Goal: Information Seeking & Learning: Learn about a topic

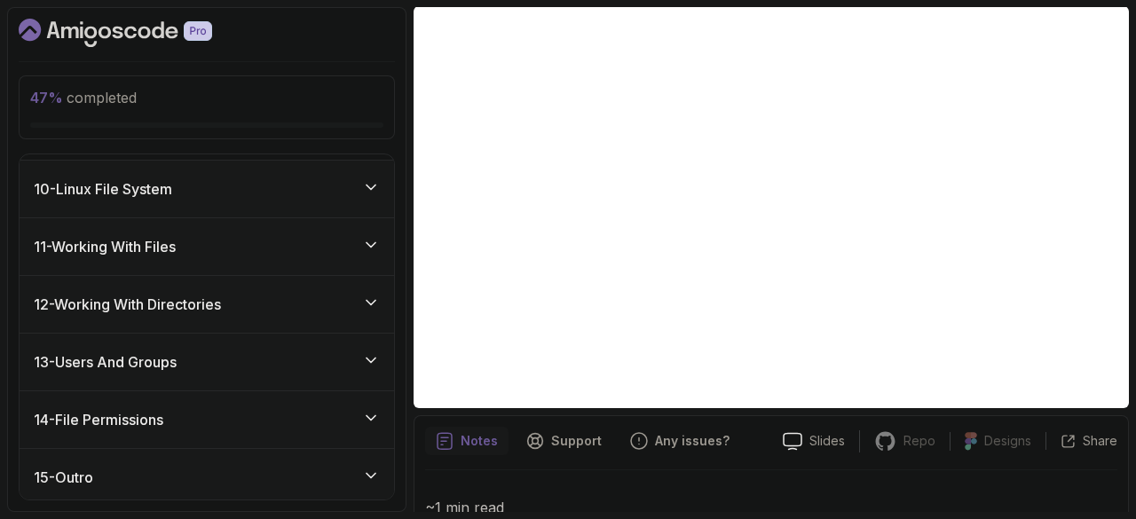
scroll to position [1173, 0]
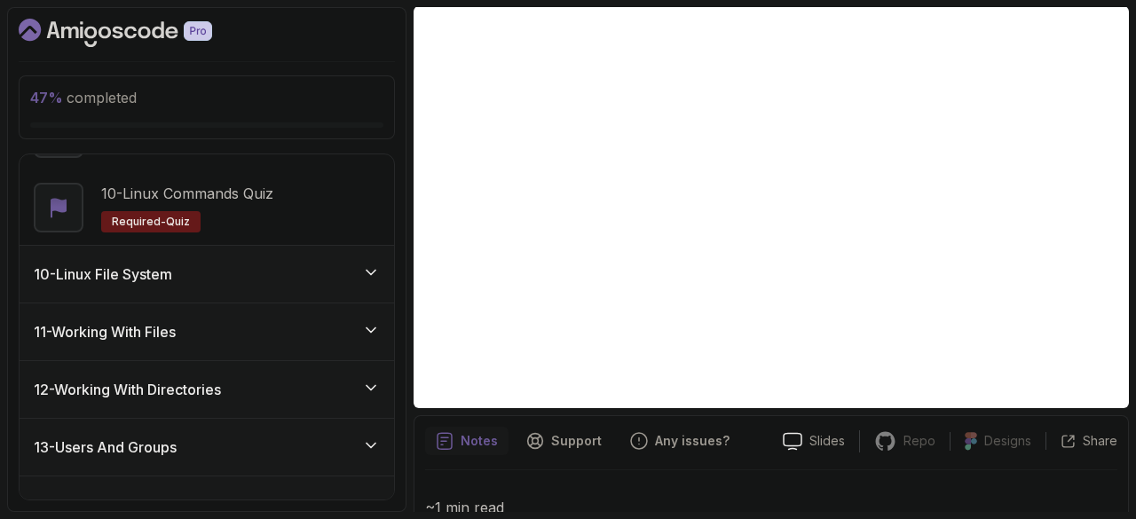
click at [194, 278] on div "10 - Linux File System" at bounding box center [207, 273] width 346 height 21
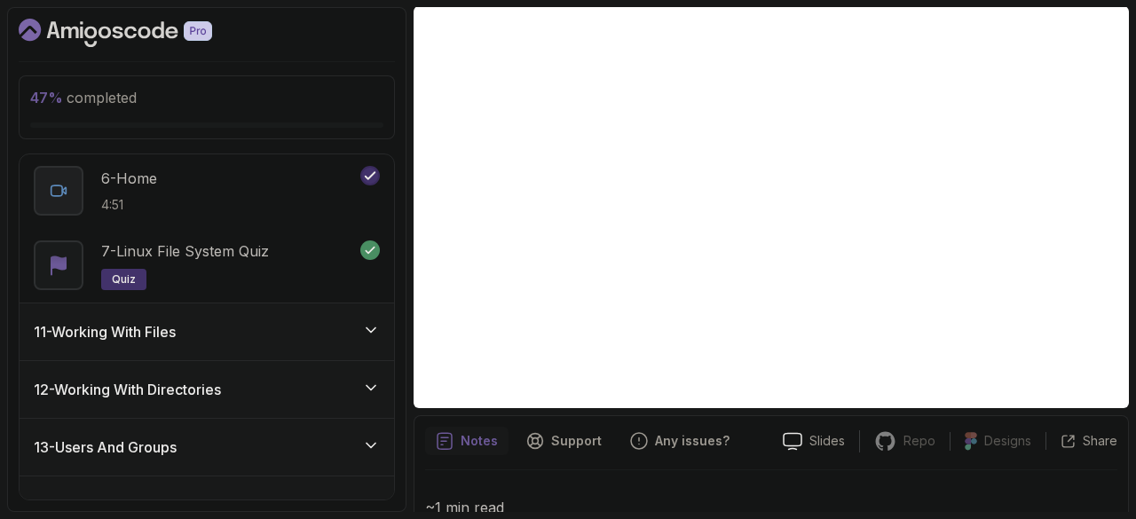
scroll to position [1034, 0]
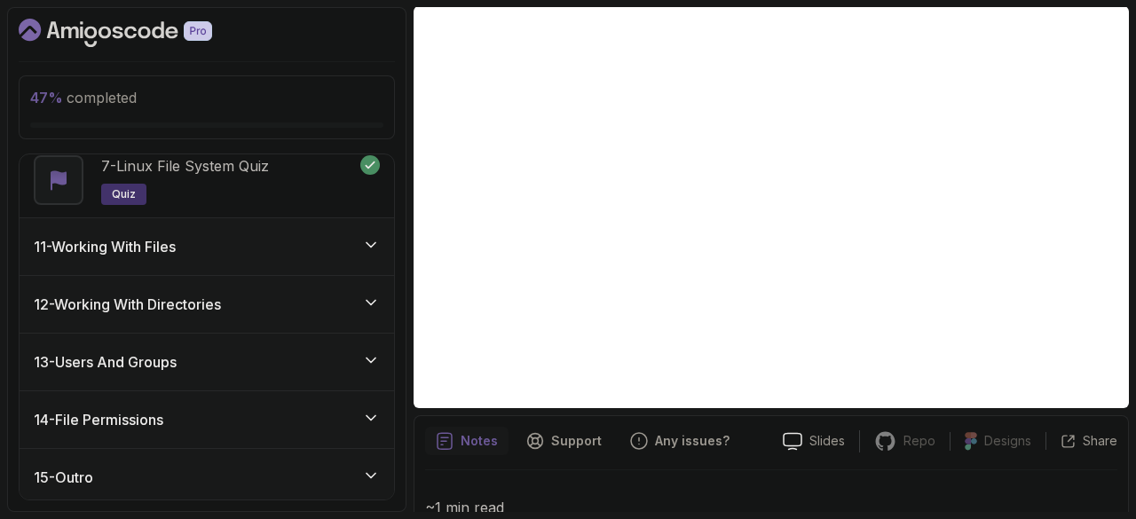
click at [176, 251] on h3 "11 - Working With Files" at bounding box center [105, 246] width 142 height 21
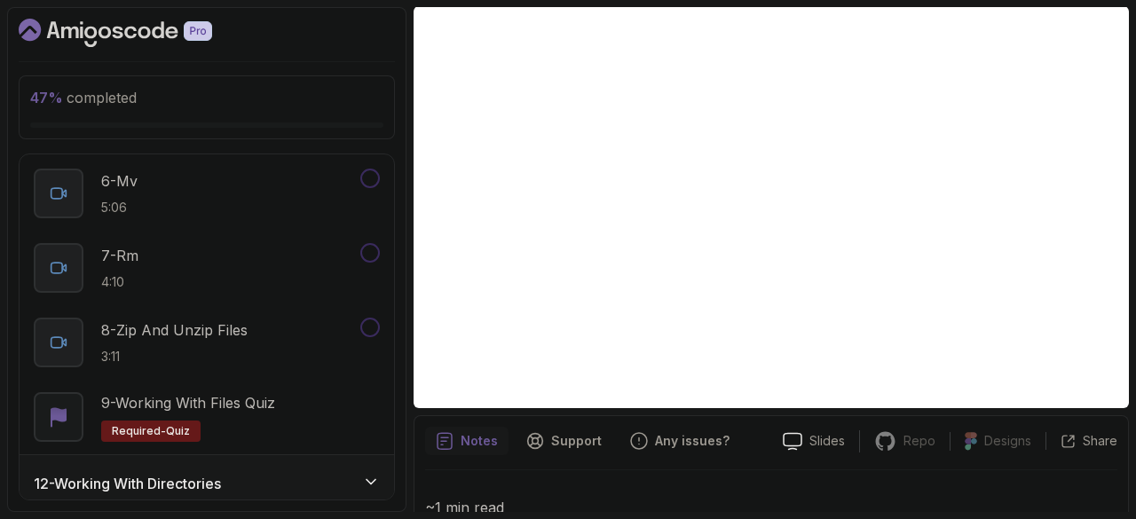
scroll to position [1183, 0]
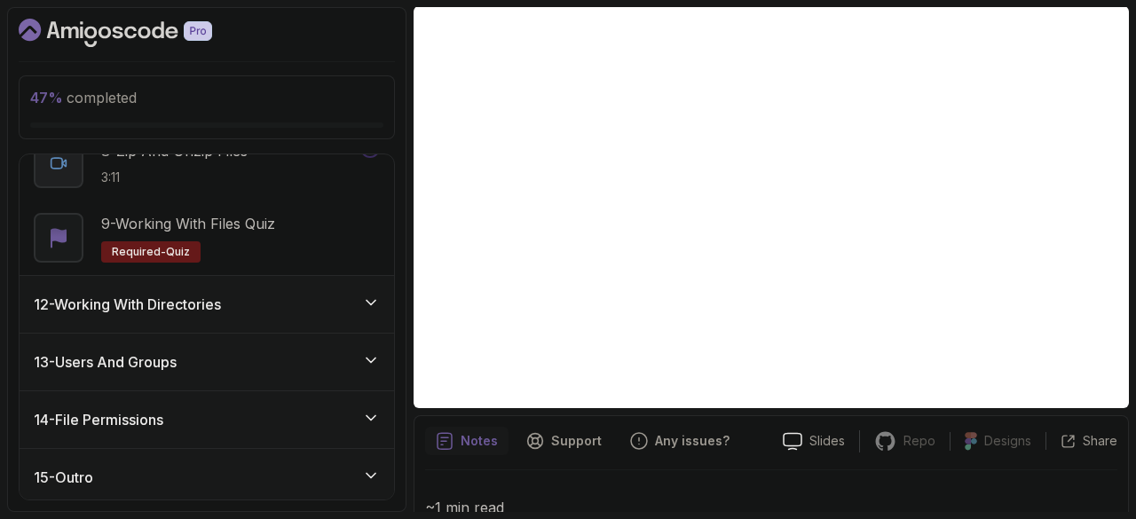
click at [138, 302] on h3 "12 - Working With Directories" at bounding box center [127, 304] width 187 height 21
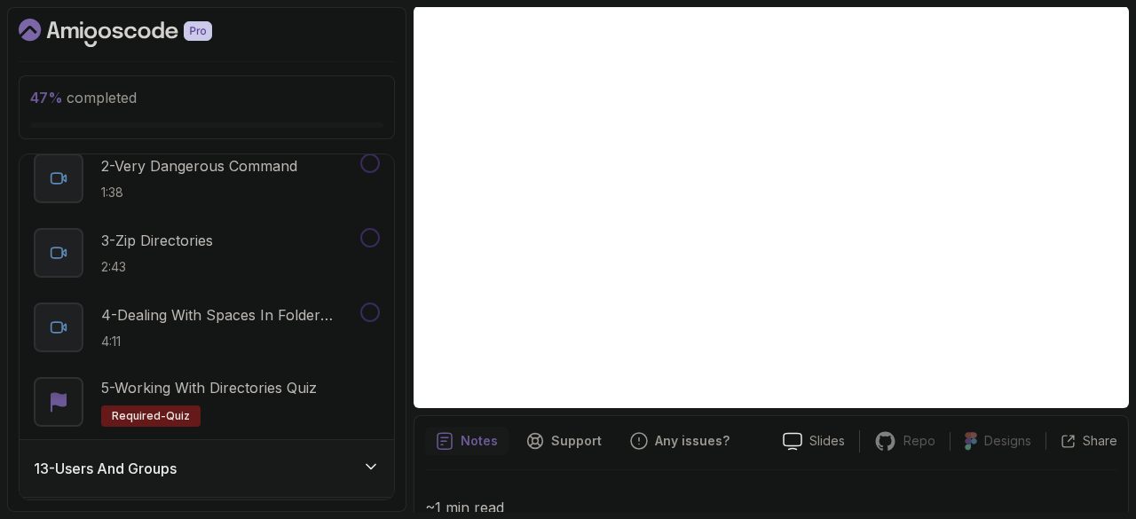
scroll to position [885, 0]
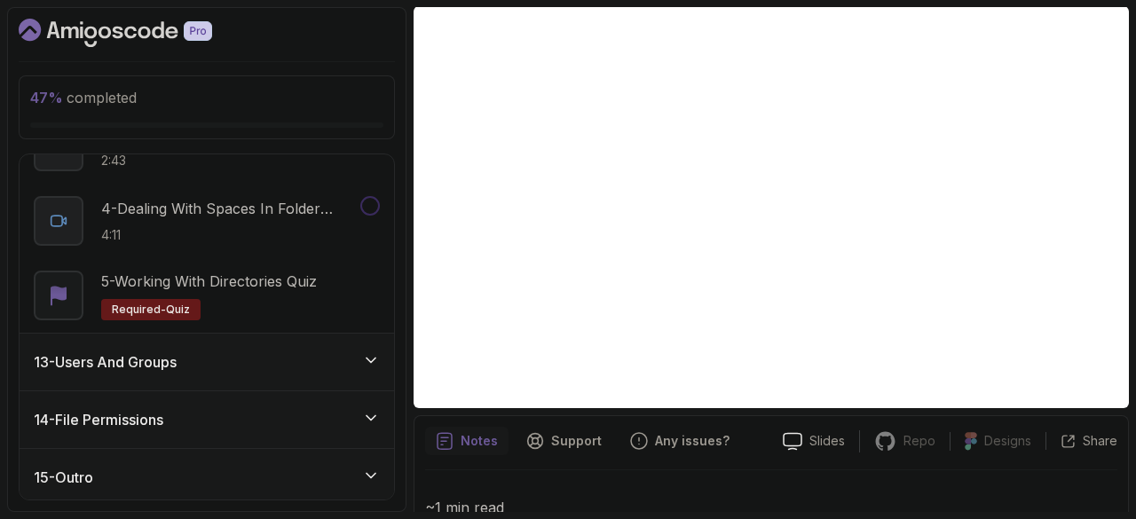
click at [128, 358] on h3 "13 - Users And Groups" at bounding box center [105, 361] width 143 height 21
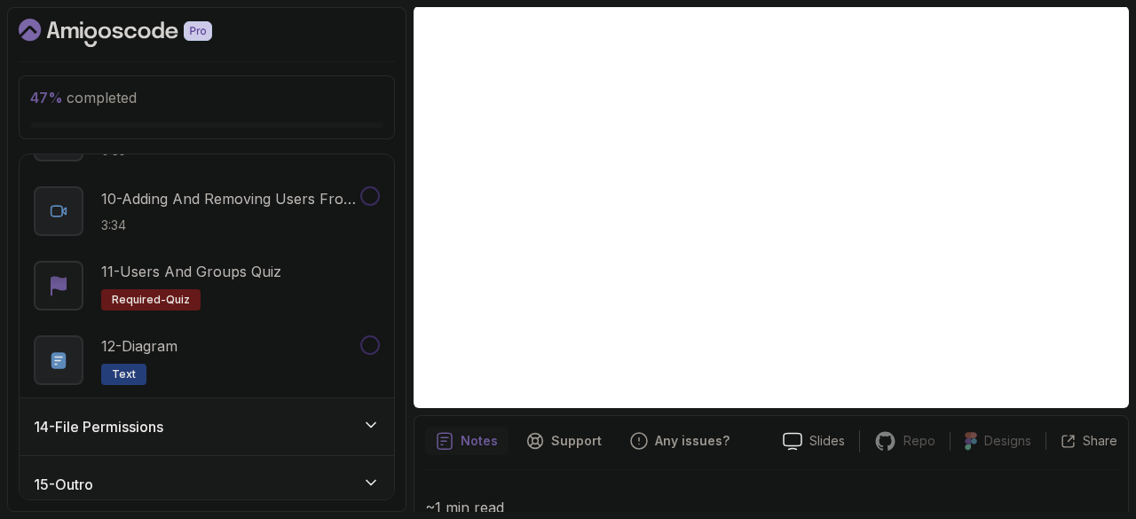
scroll to position [1407, 0]
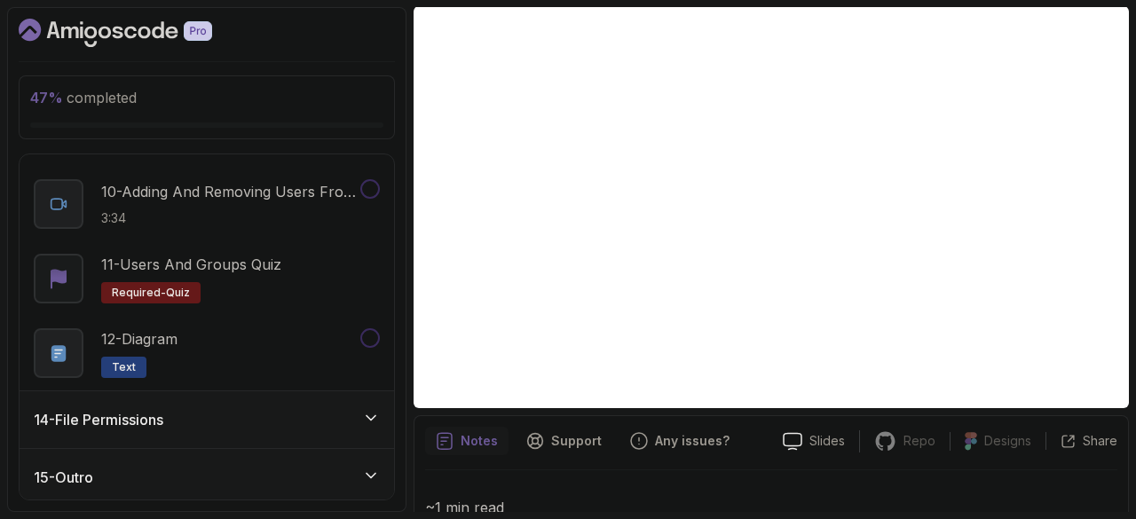
click at [83, 420] on h3 "14 - File Permissions" at bounding box center [99, 419] width 130 height 21
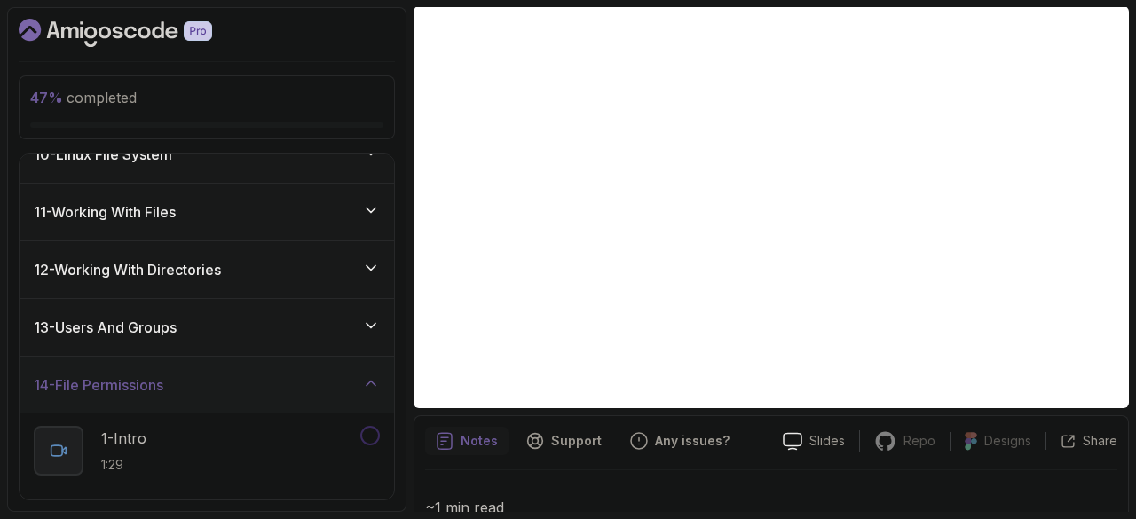
scroll to position [548, 0]
click at [193, 203] on div "11 - Working With Files" at bounding box center [207, 211] width 346 height 21
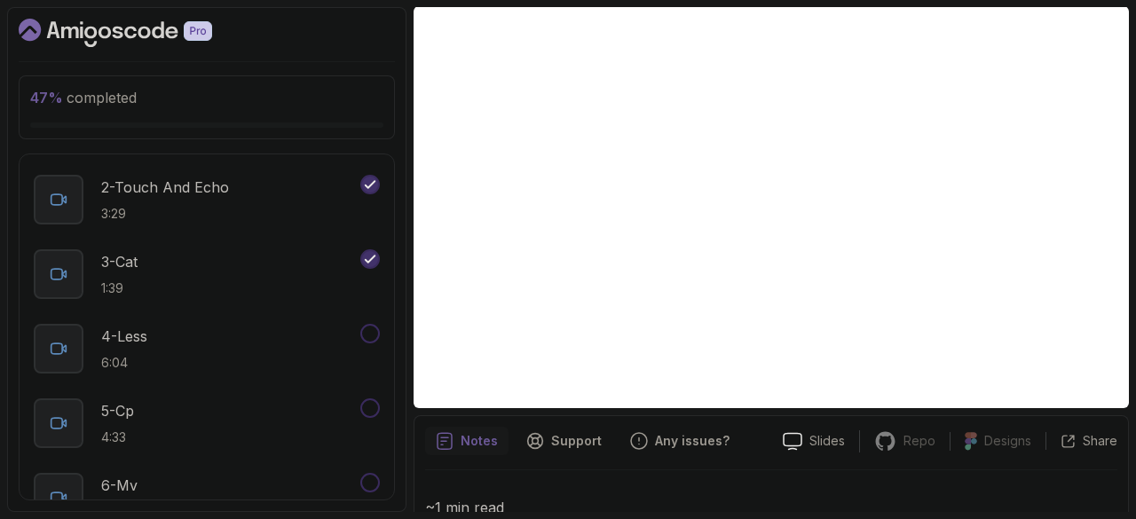
scroll to position [388, 0]
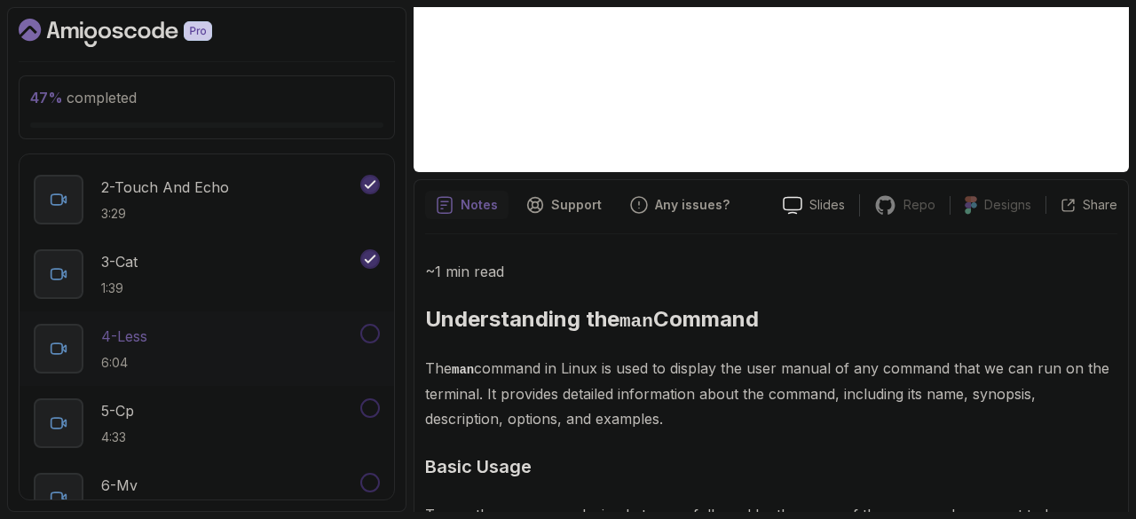
click at [126, 340] on p "4 - Less" at bounding box center [124, 336] width 46 height 21
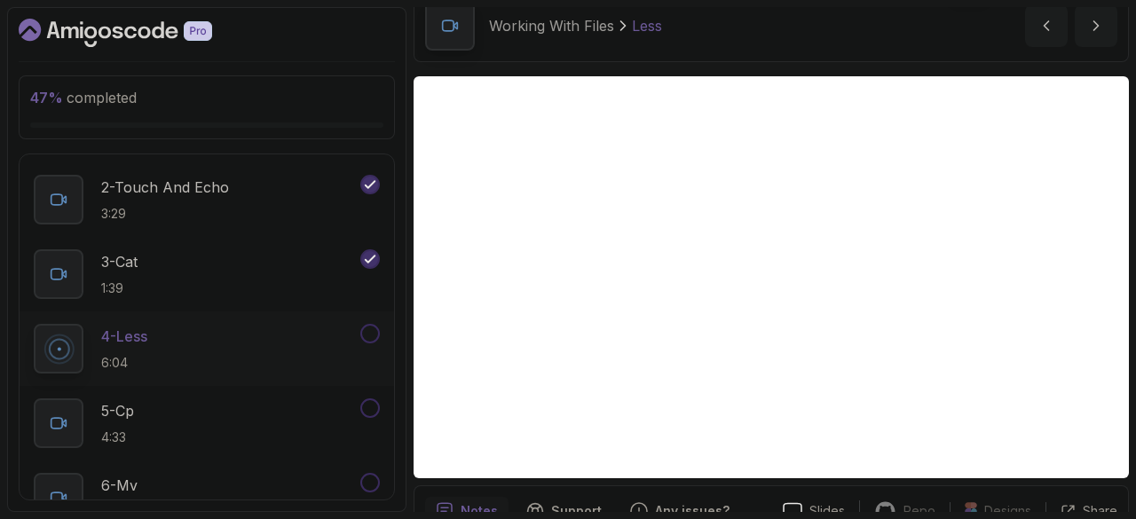
scroll to position [82, 0]
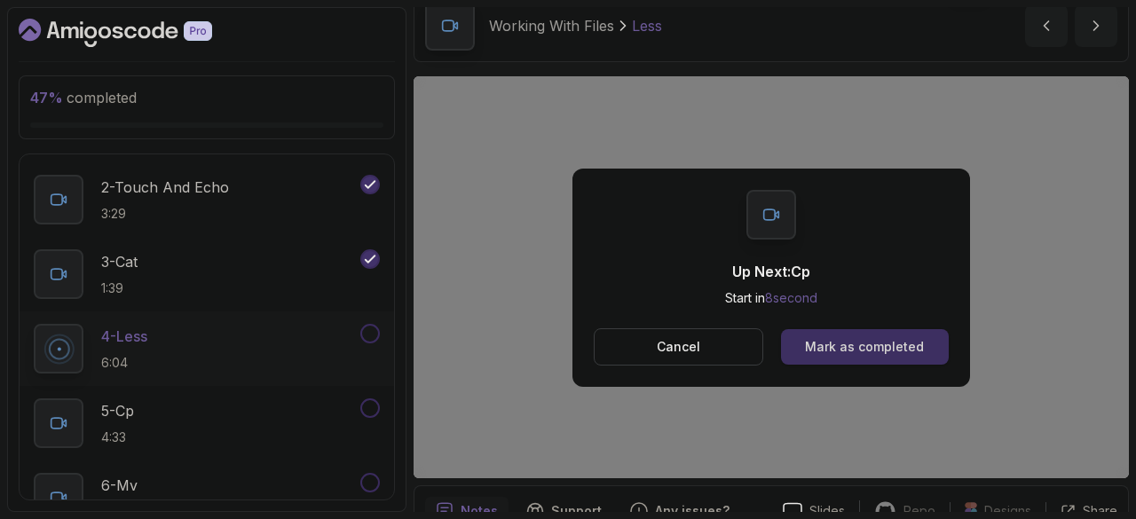
click at [830, 345] on div "Mark as completed" at bounding box center [864, 347] width 119 height 18
click at [872, 352] on div "Mark as completed" at bounding box center [864, 347] width 119 height 18
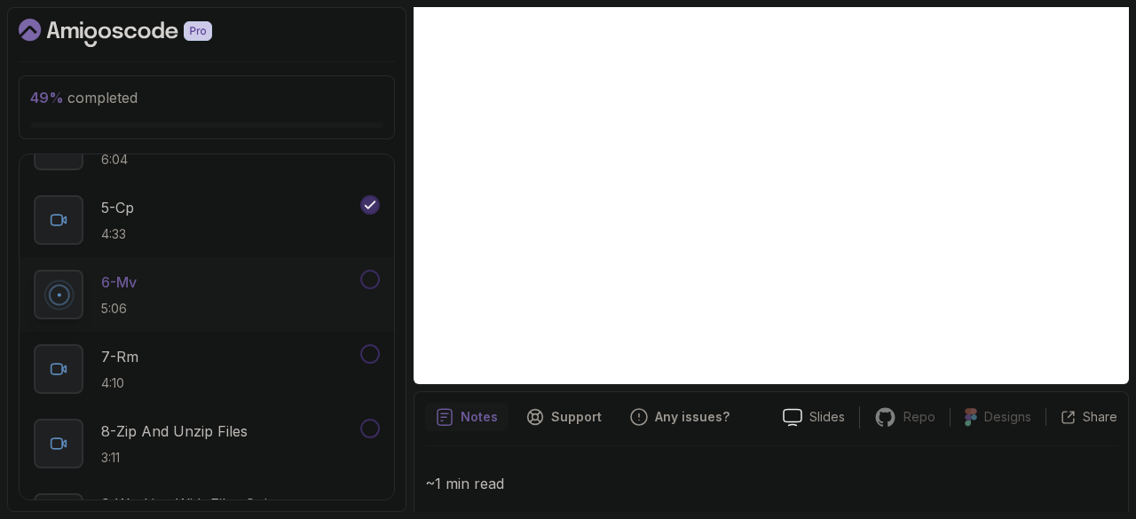
scroll to position [174, 0]
